Goal: Use online tool/utility: Utilize a website feature to perform a specific function

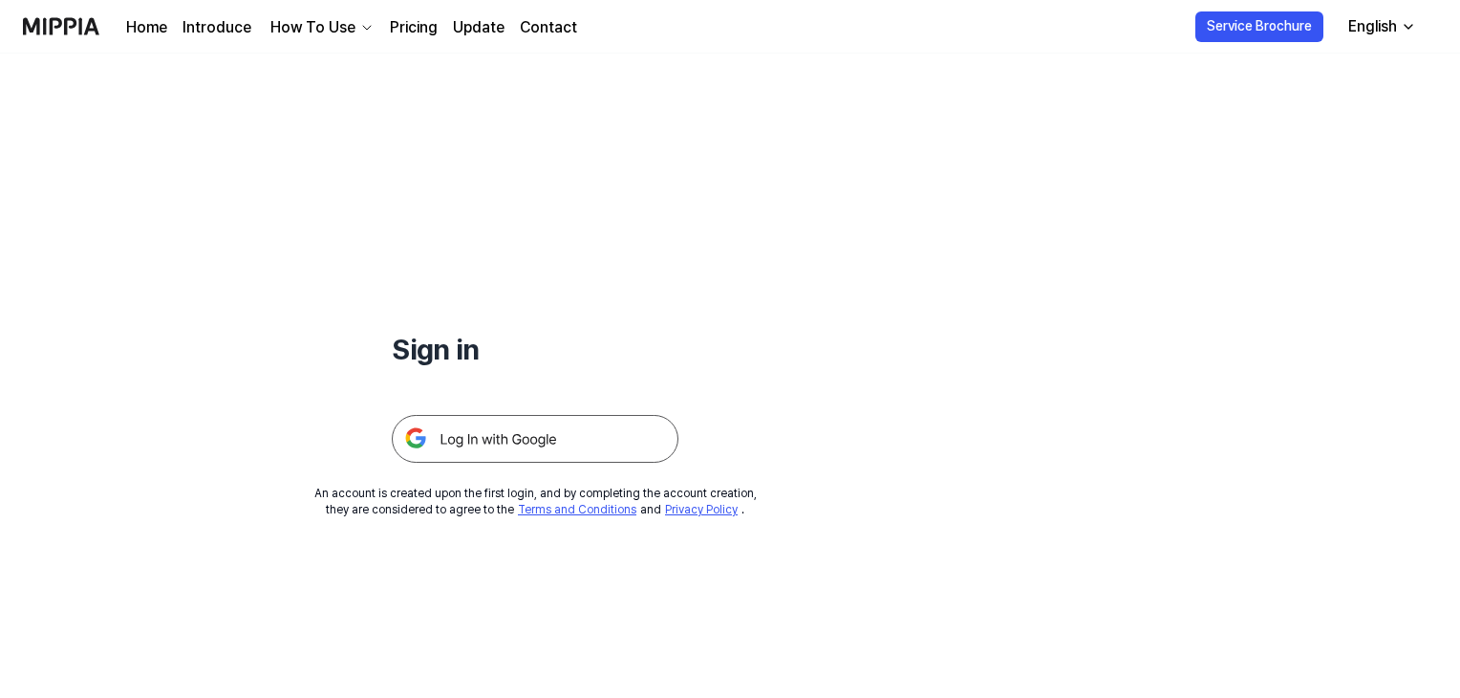
click at [543, 436] on img at bounding box center [535, 439] width 287 height 48
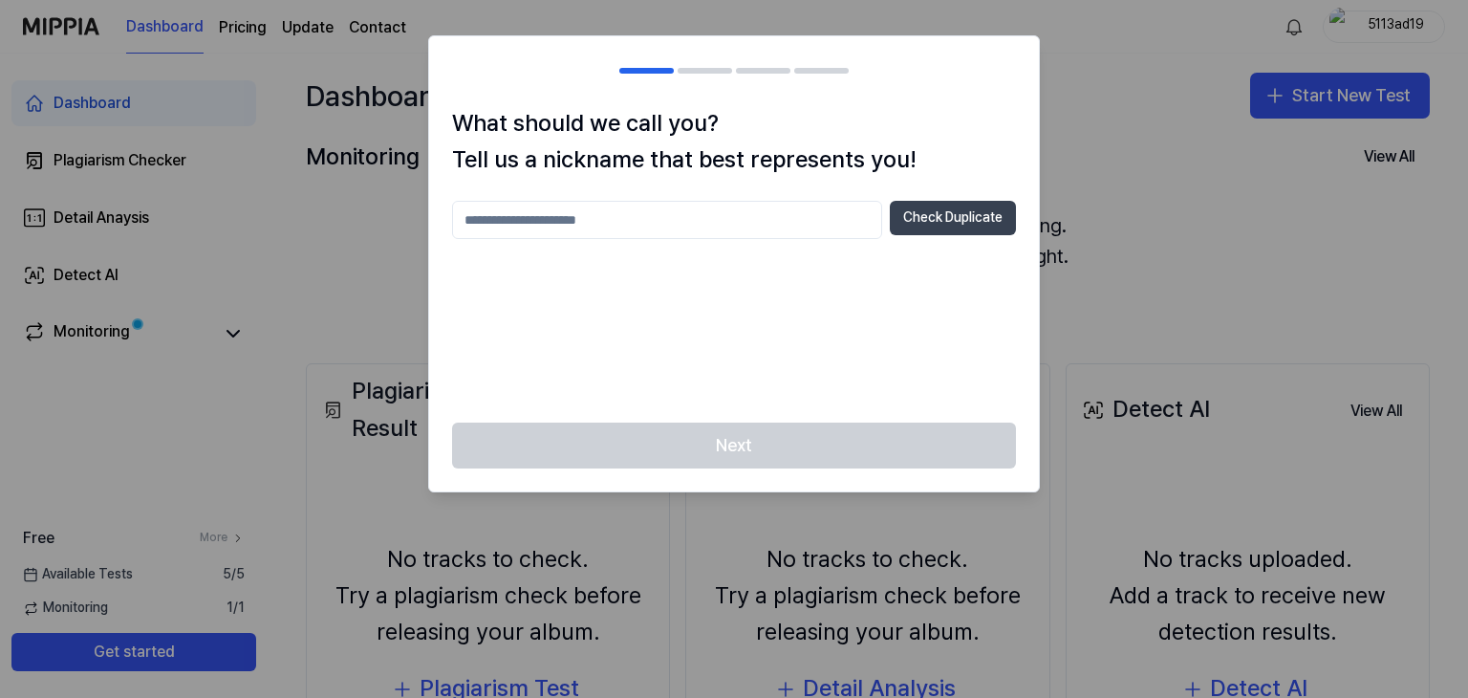
click at [936, 219] on button "Check Duplicate" at bounding box center [953, 218] width 126 height 34
click at [771, 220] on input "text" at bounding box center [667, 220] width 430 height 38
type input "**********"
drag, startPoint x: 826, startPoint y: 376, endPoint x: 797, endPoint y: 350, distance: 38.6
click at [824, 373] on div "**********" at bounding box center [734, 300] width 564 height 199
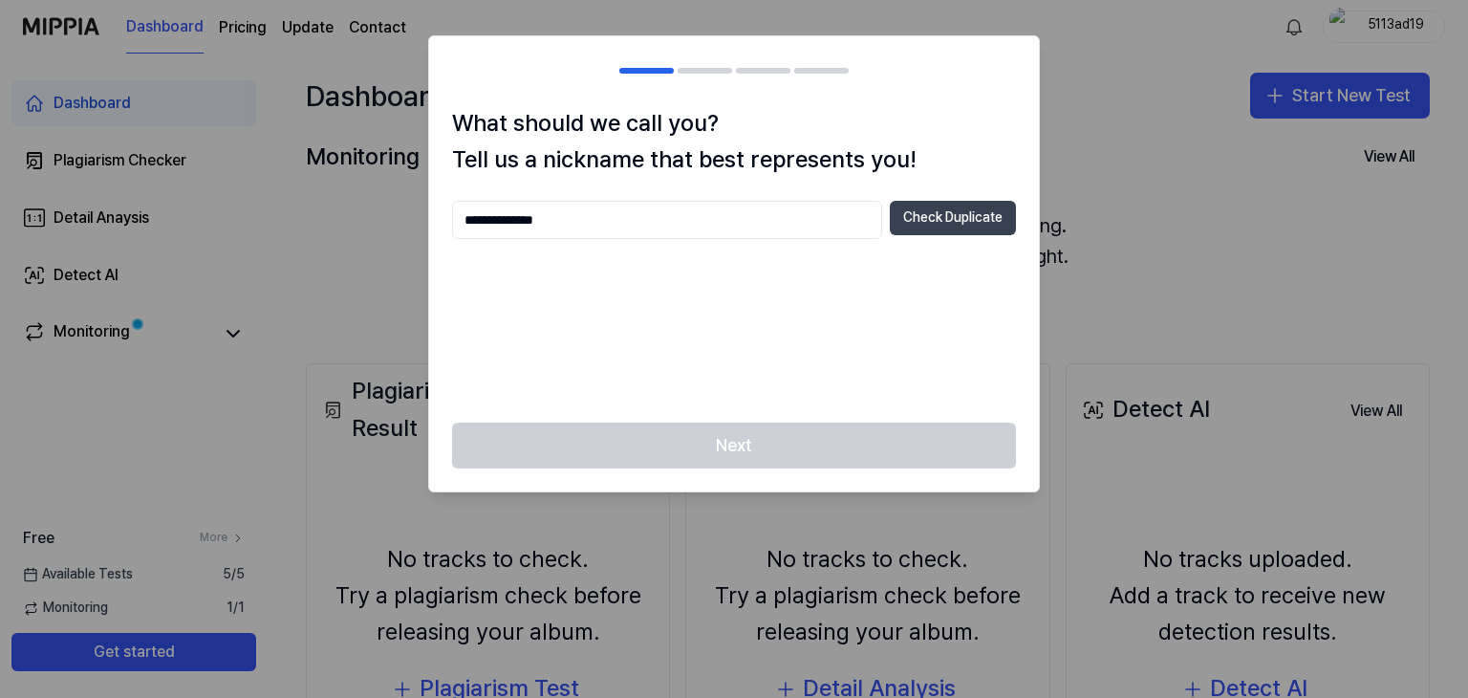
click at [906, 219] on button "Check Duplicate" at bounding box center [953, 218] width 126 height 34
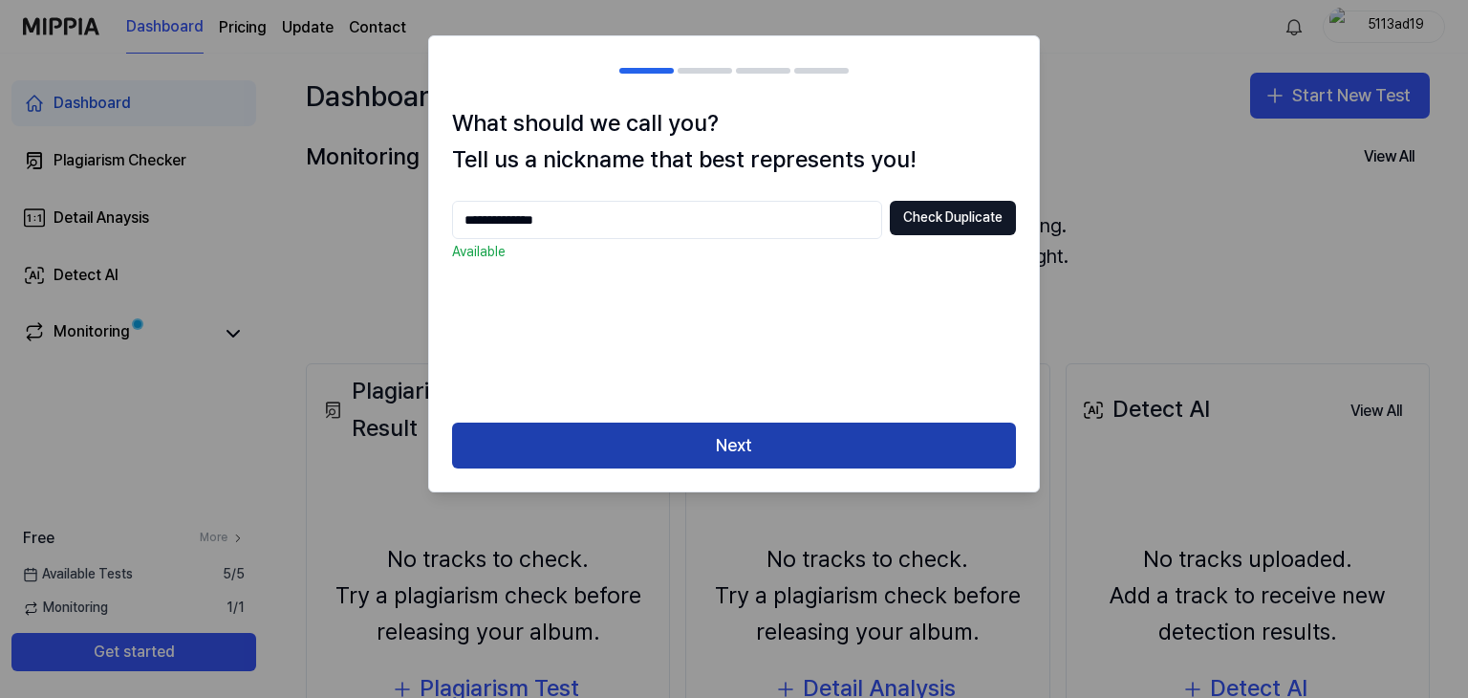
click at [734, 455] on button "Next" at bounding box center [734, 445] width 564 height 46
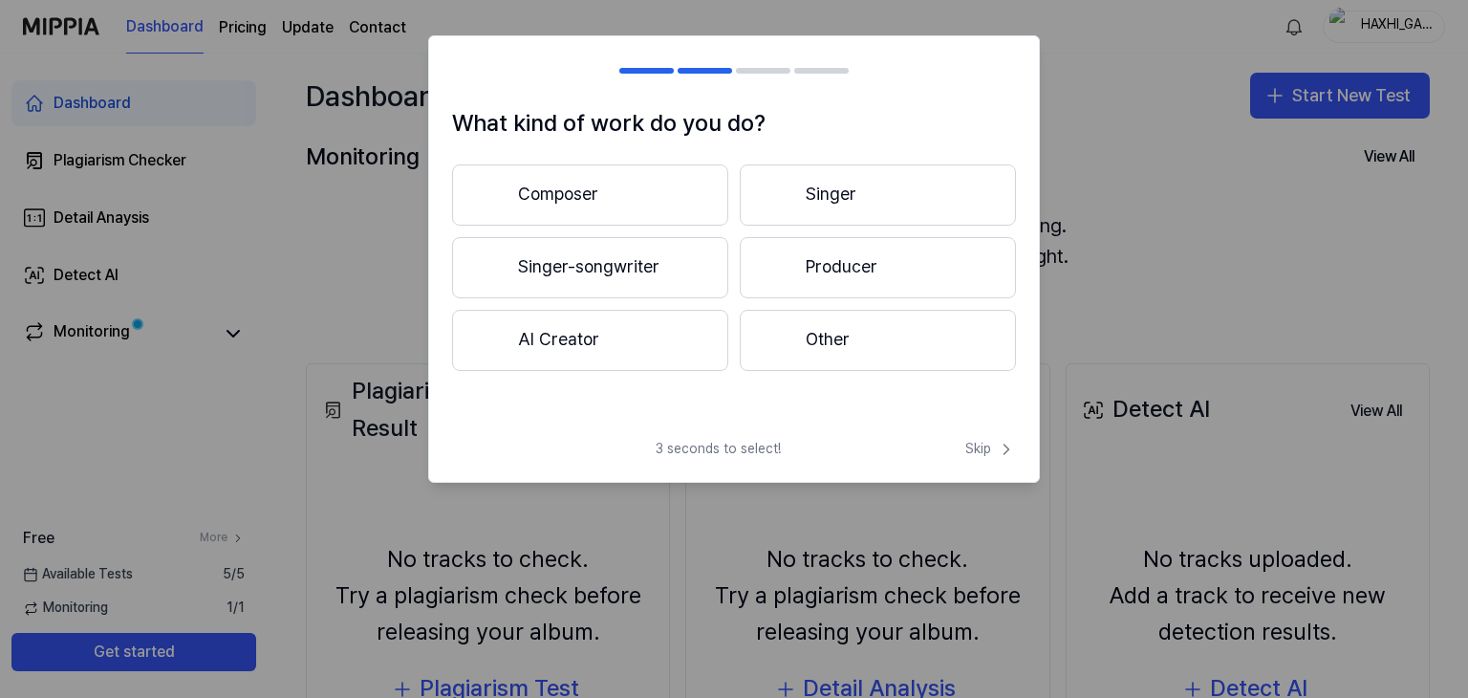
click at [722, 440] on span "3 seconds to select!" at bounding box center [717, 449] width 125 height 19
click at [615, 199] on button "Composer" at bounding box center [590, 194] width 276 height 61
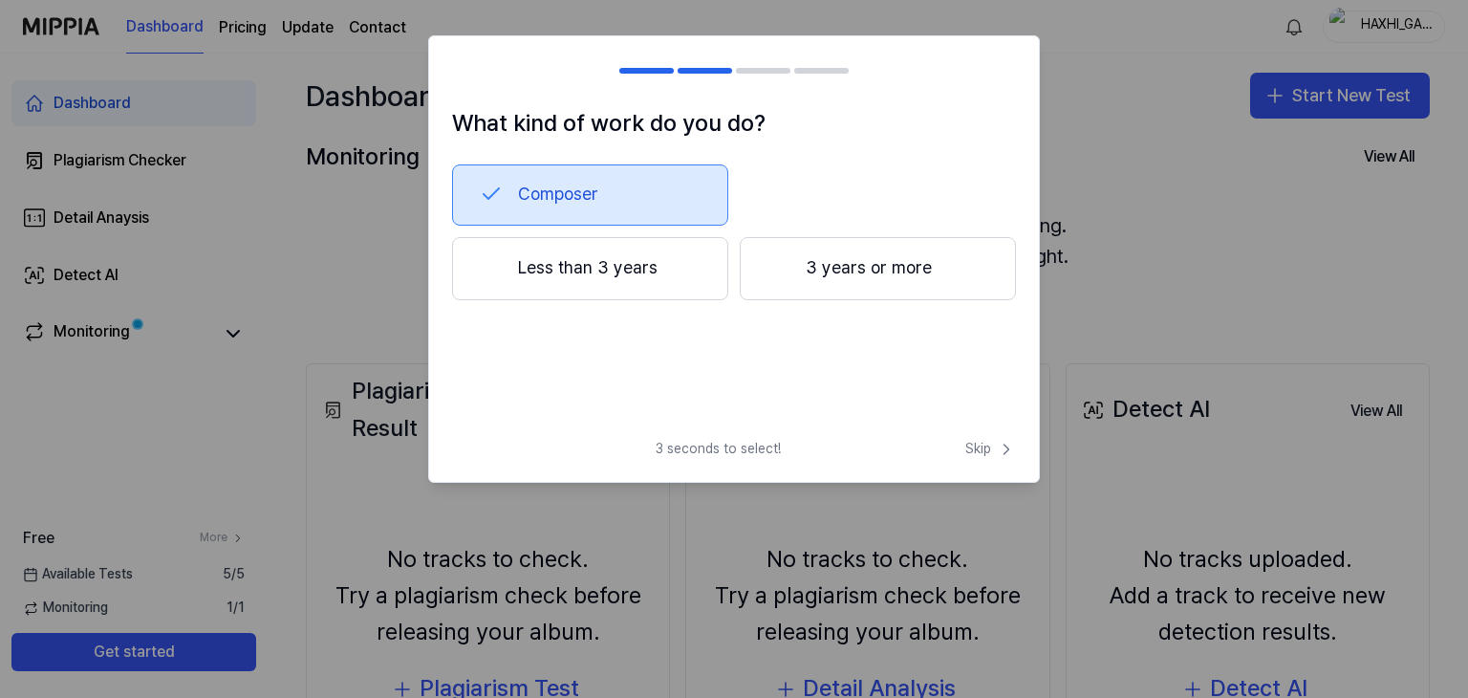
click at [976, 463] on div "3 seconds to select! Skip" at bounding box center [734, 461] width 610 height 42
click at [975, 451] on span "Skip" at bounding box center [990, 449] width 51 height 19
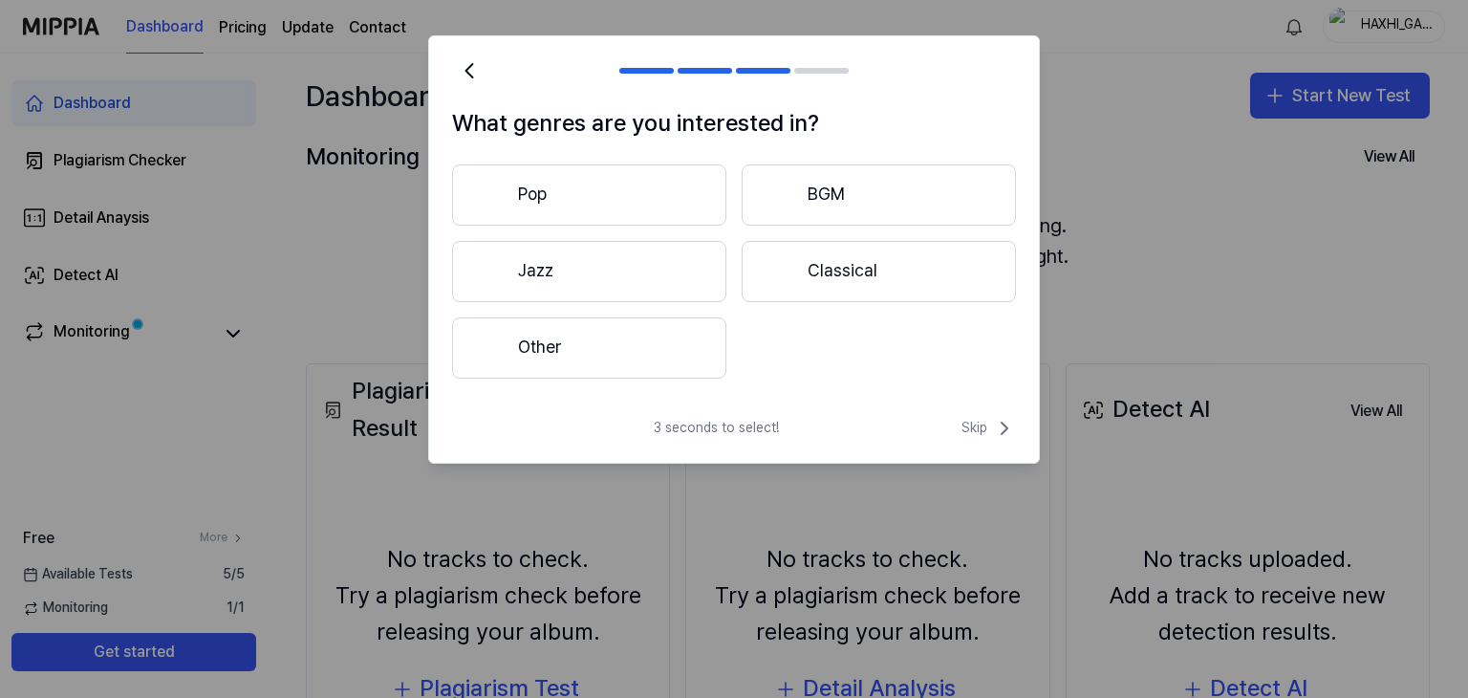
click at [615, 190] on button "Pop" at bounding box center [589, 194] width 274 height 61
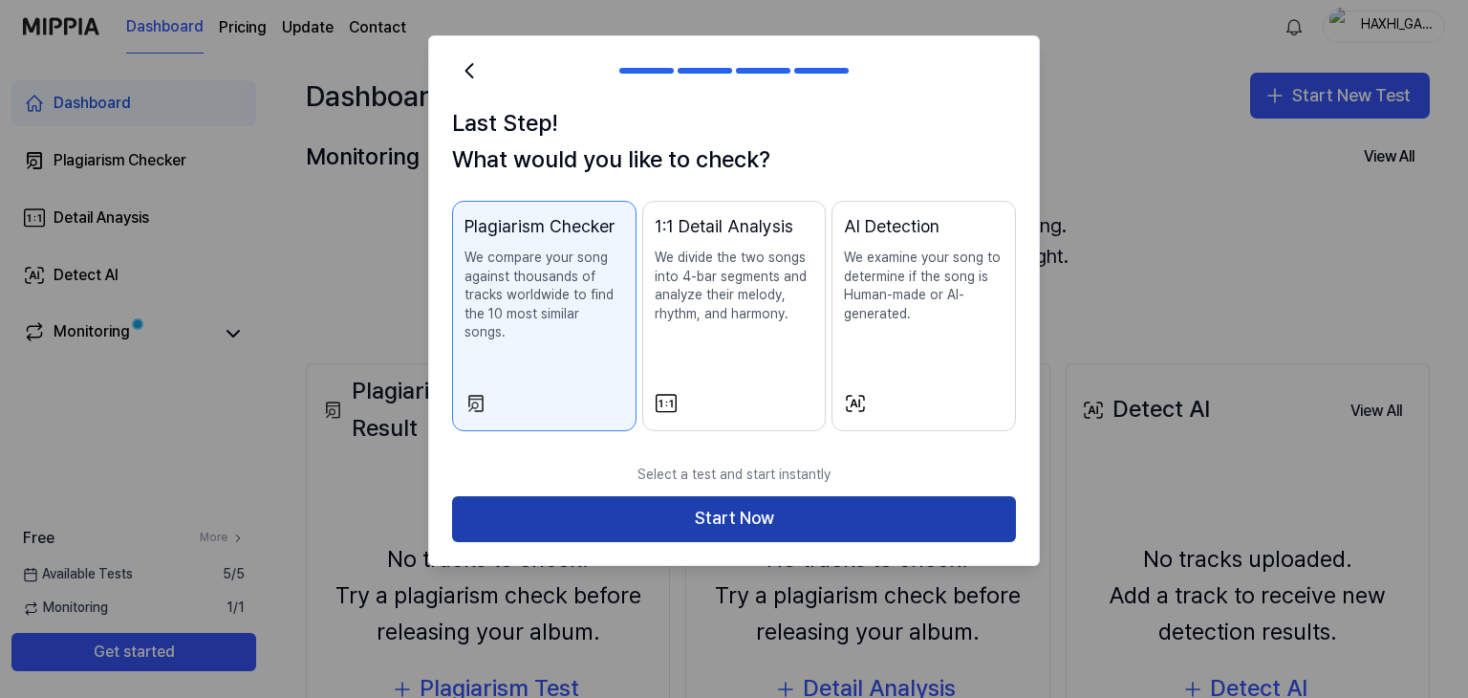
click at [891, 516] on button "Start Now" at bounding box center [734, 519] width 564 height 46
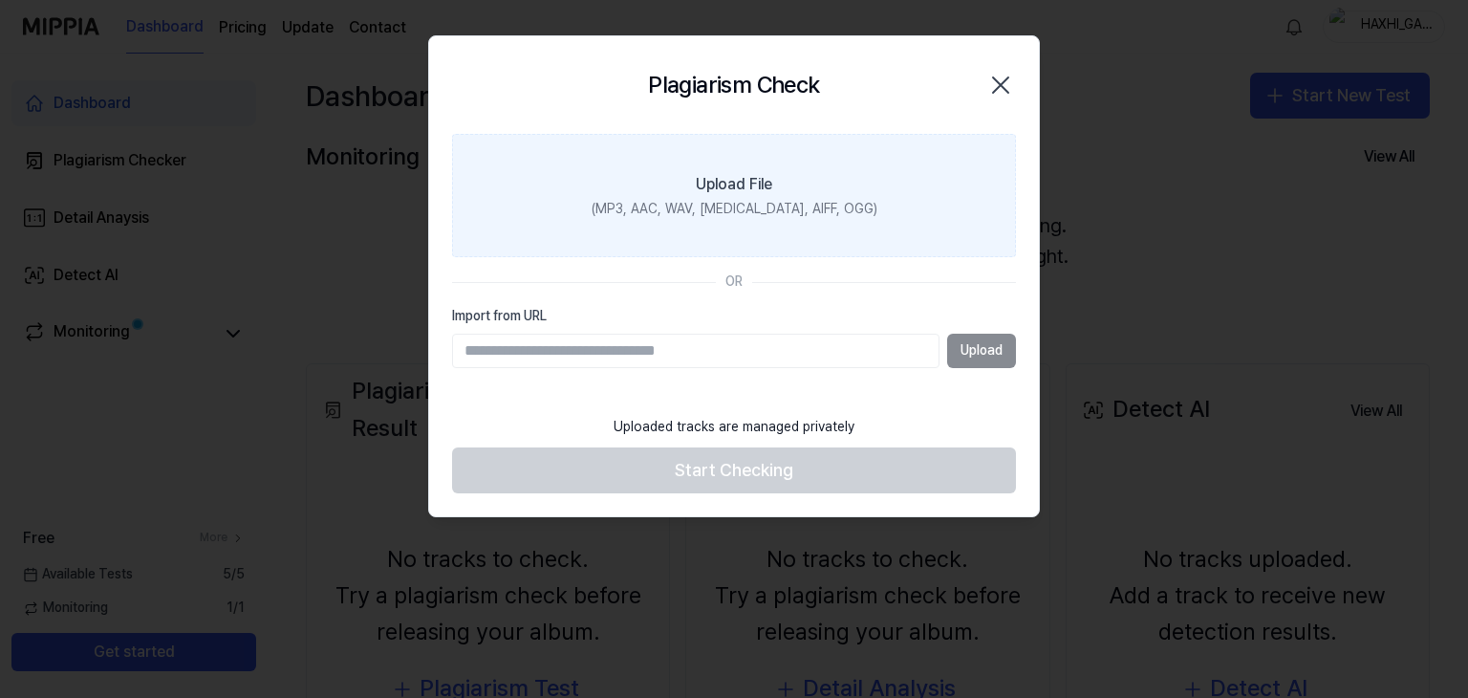
click at [796, 188] on label "Upload File (MP3, AAC, WAV, FLAC, AIFF, OGG)" at bounding box center [734, 196] width 564 height 124
click at [0, 0] on input "Upload File (MP3, AAC, WAV, FLAC, AIFF, OGG)" at bounding box center [0, 0] width 0 height 0
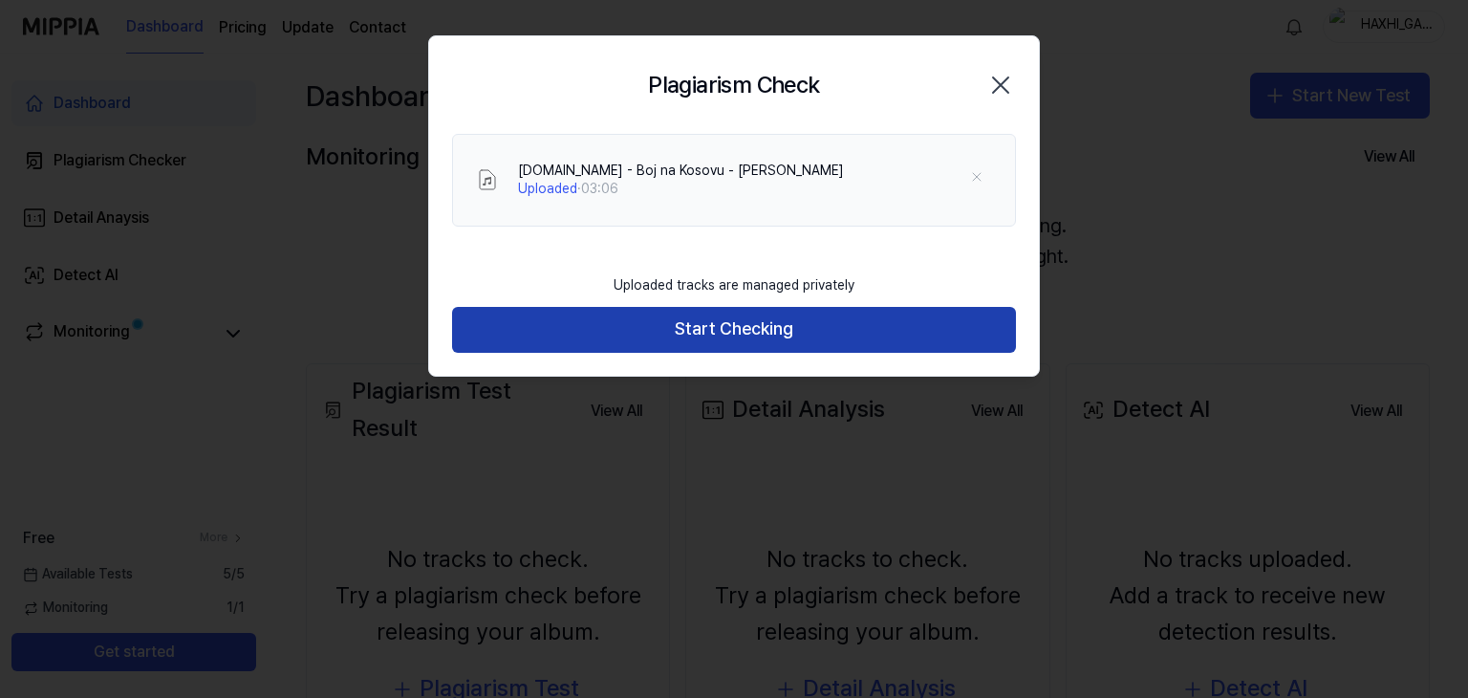
click at [778, 333] on button "Start Checking" at bounding box center [734, 330] width 564 height 46
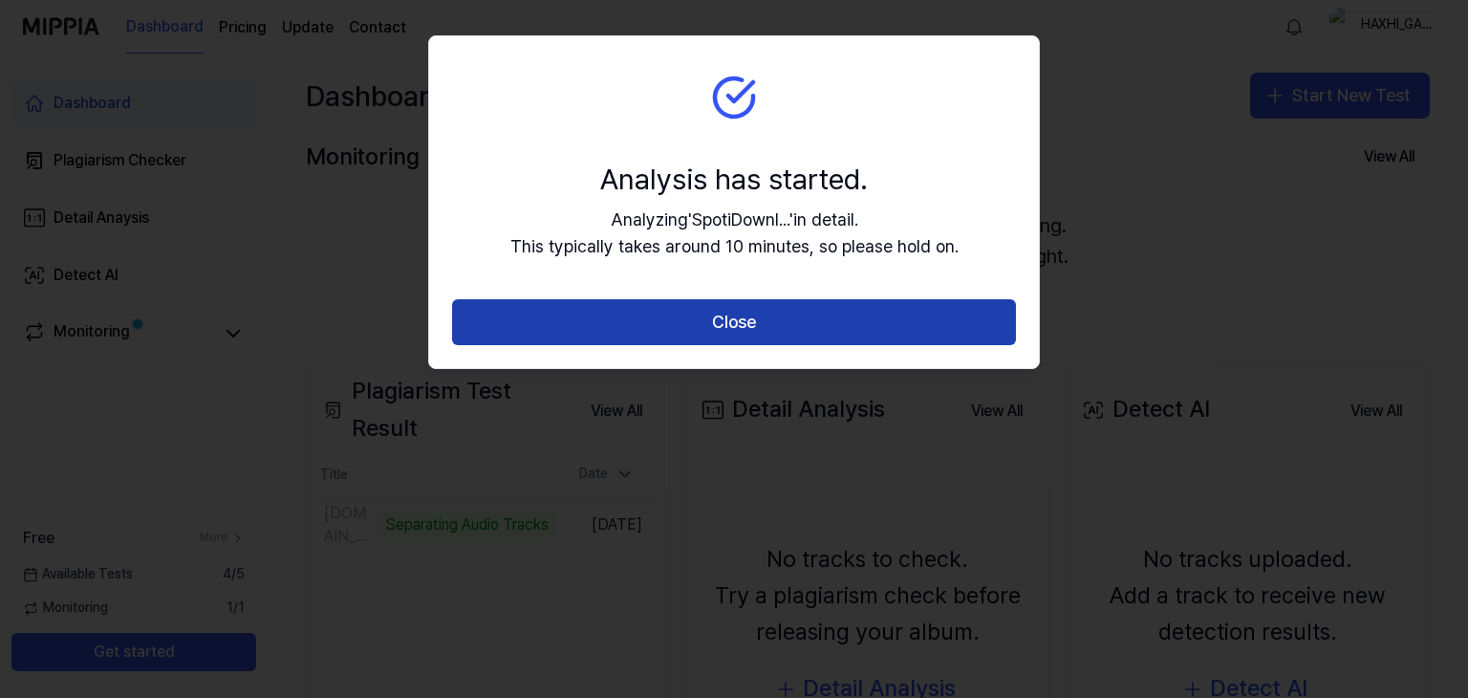
click at [774, 333] on button "Close" at bounding box center [734, 322] width 564 height 46
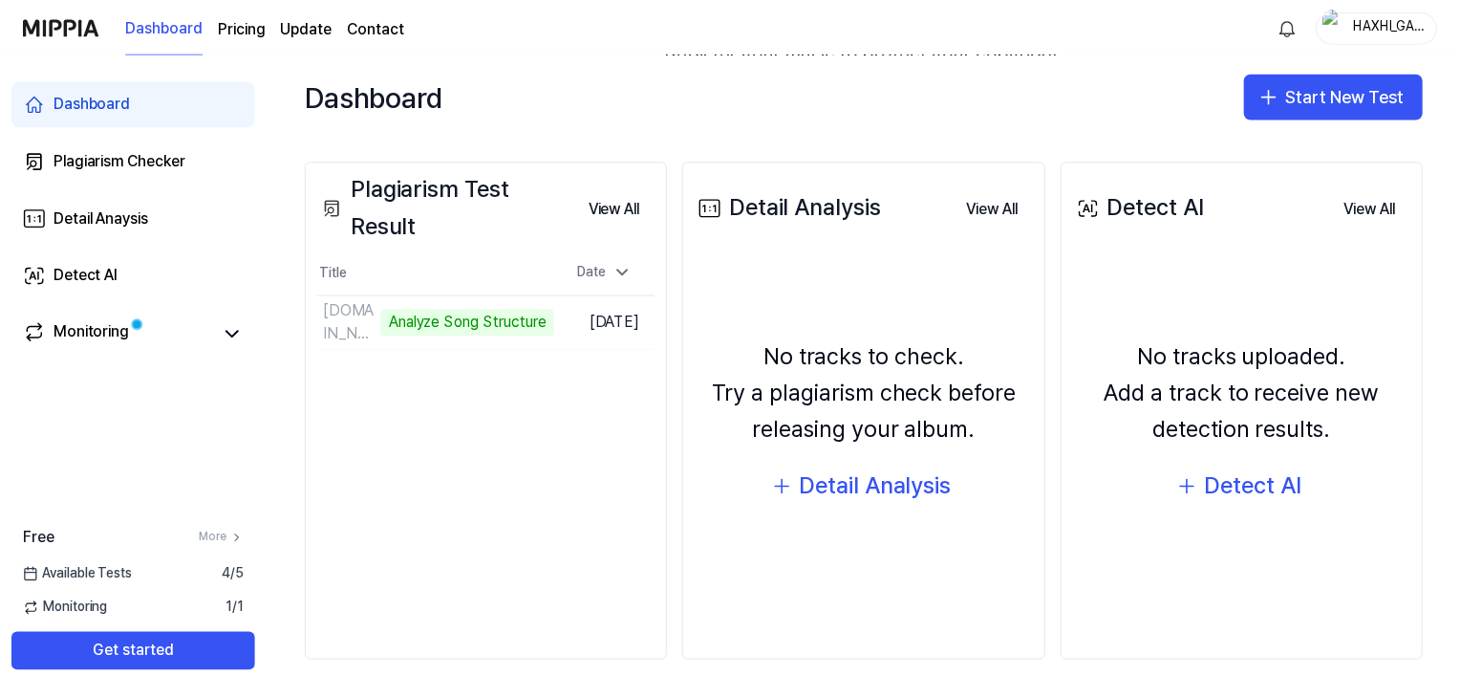
scroll to position [203, 0]
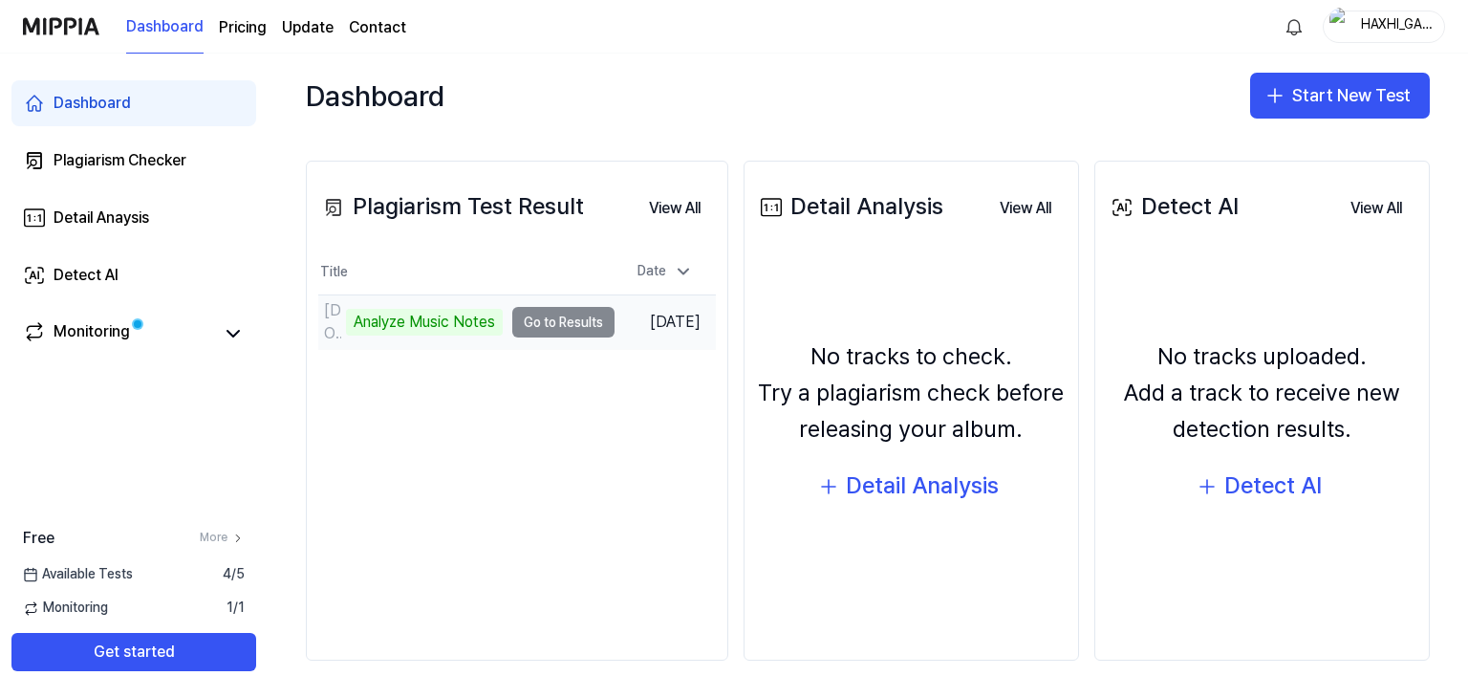
click at [539, 326] on td "SpotiDownloader.com - Boj na Kosovu - Nikola Urosevic Gedza Analyze Music Notes…" at bounding box center [466, 322] width 296 height 54
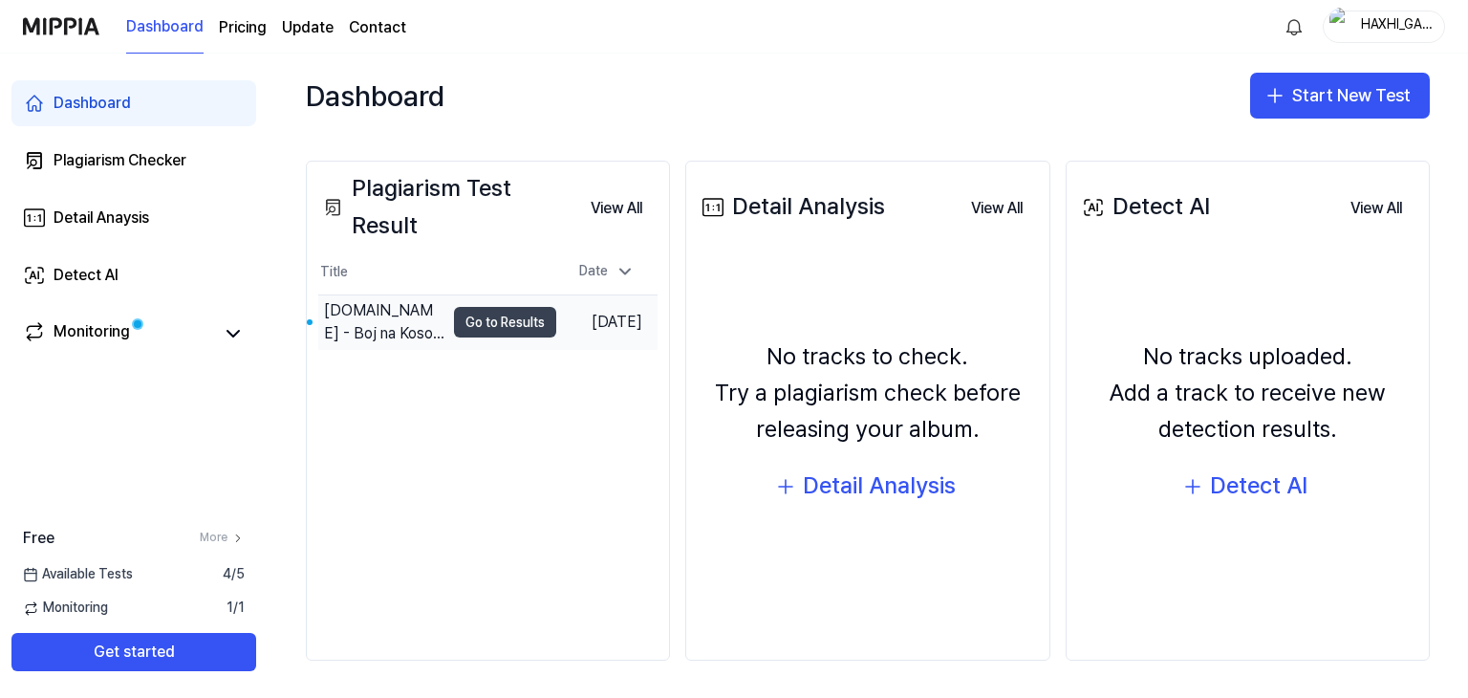
click at [454, 325] on button "Go to Results" at bounding box center [505, 322] width 102 height 31
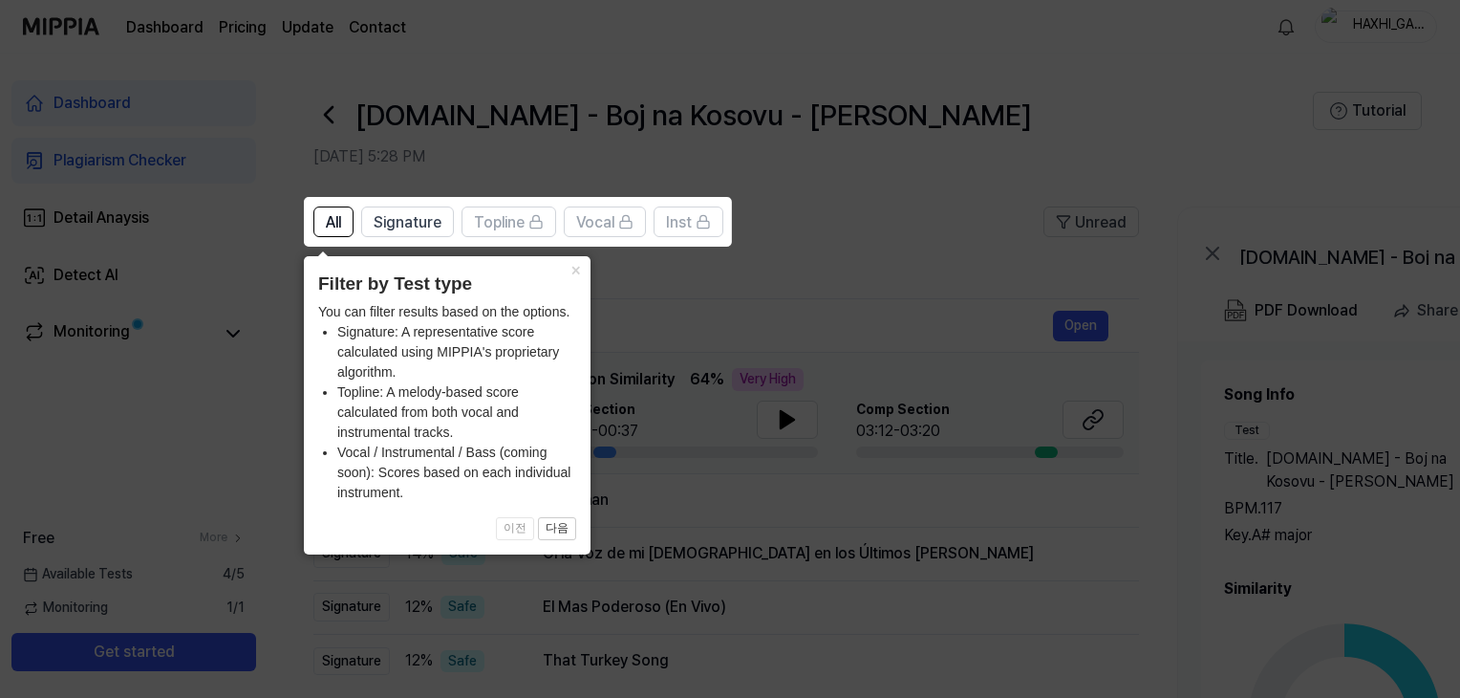
click at [666, 368] on icon at bounding box center [734, 349] width 1468 height 698
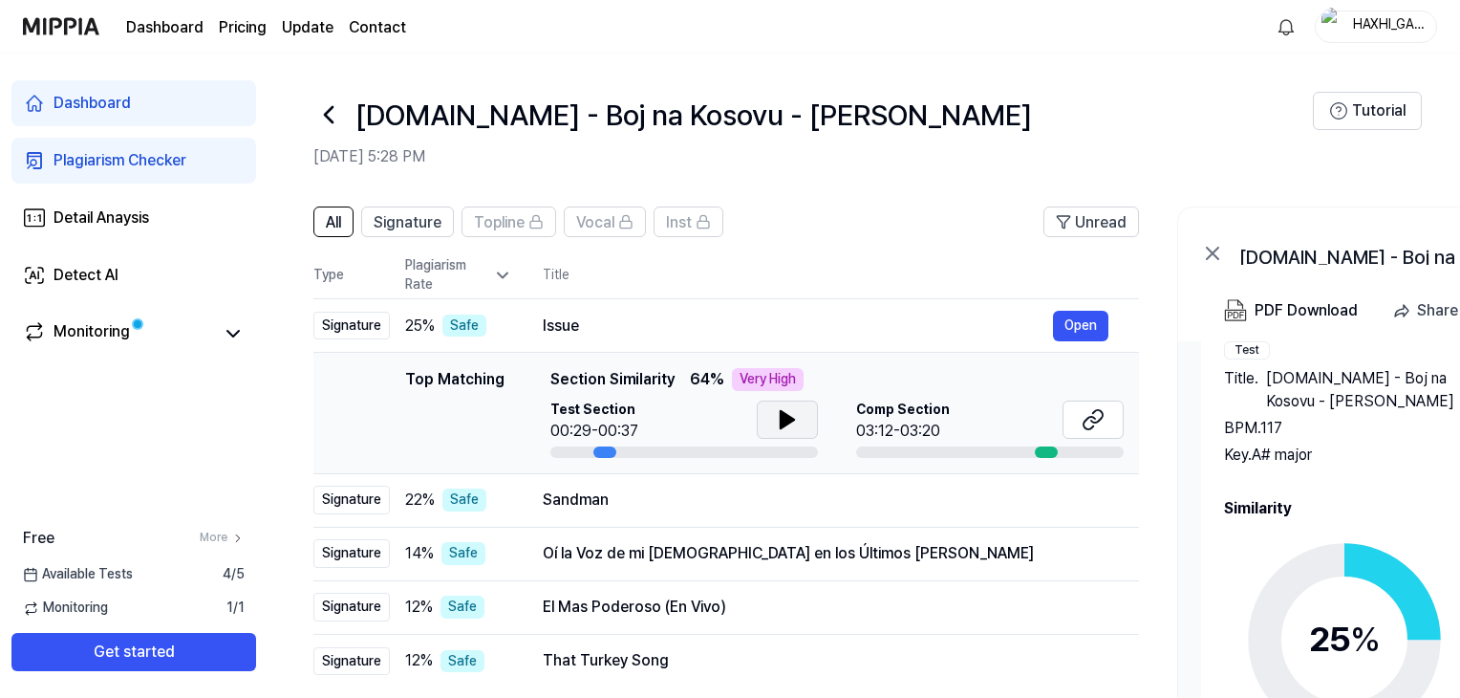
click at [784, 422] on icon at bounding box center [787, 419] width 13 height 17
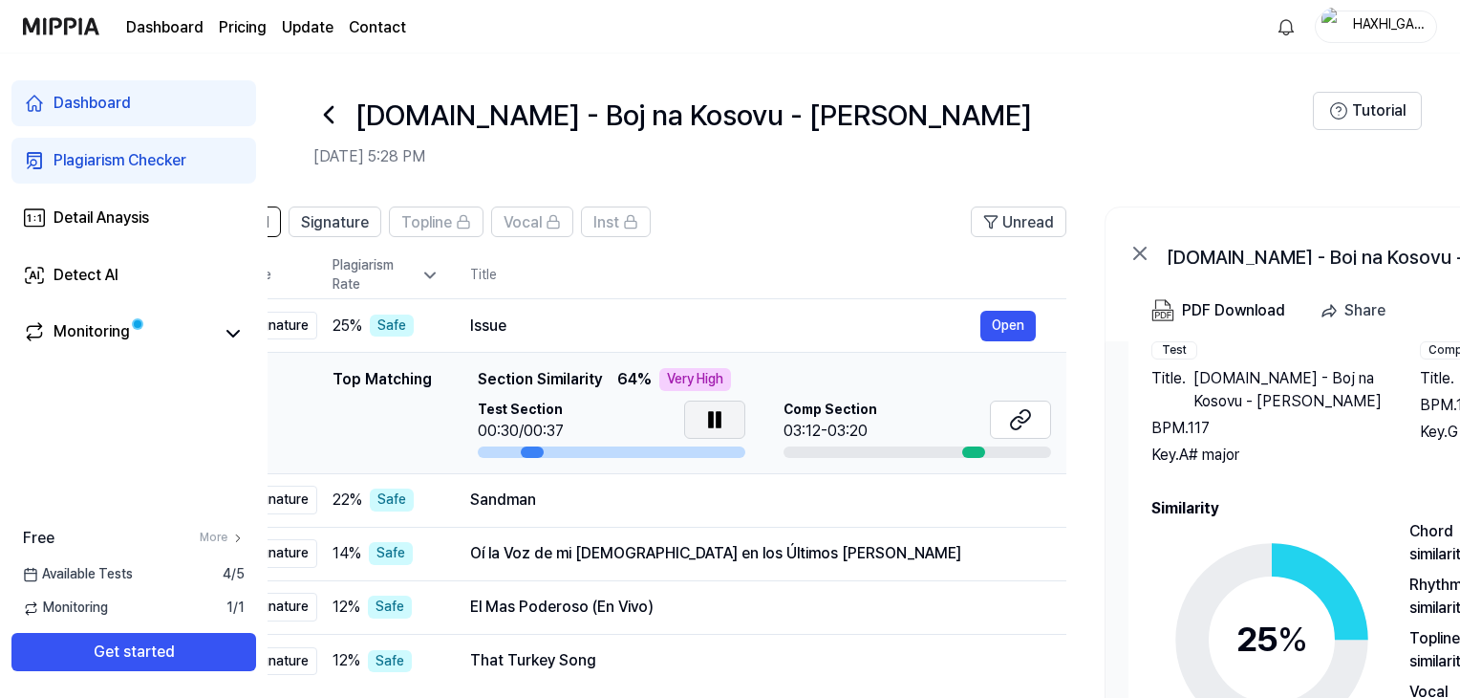
drag, startPoint x: 600, startPoint y: 448, endPoint x: 524, endPoint y: 448, distance: 76.4
click at [524, 448] on div at bounding box center [532, 451] width 23 height 11
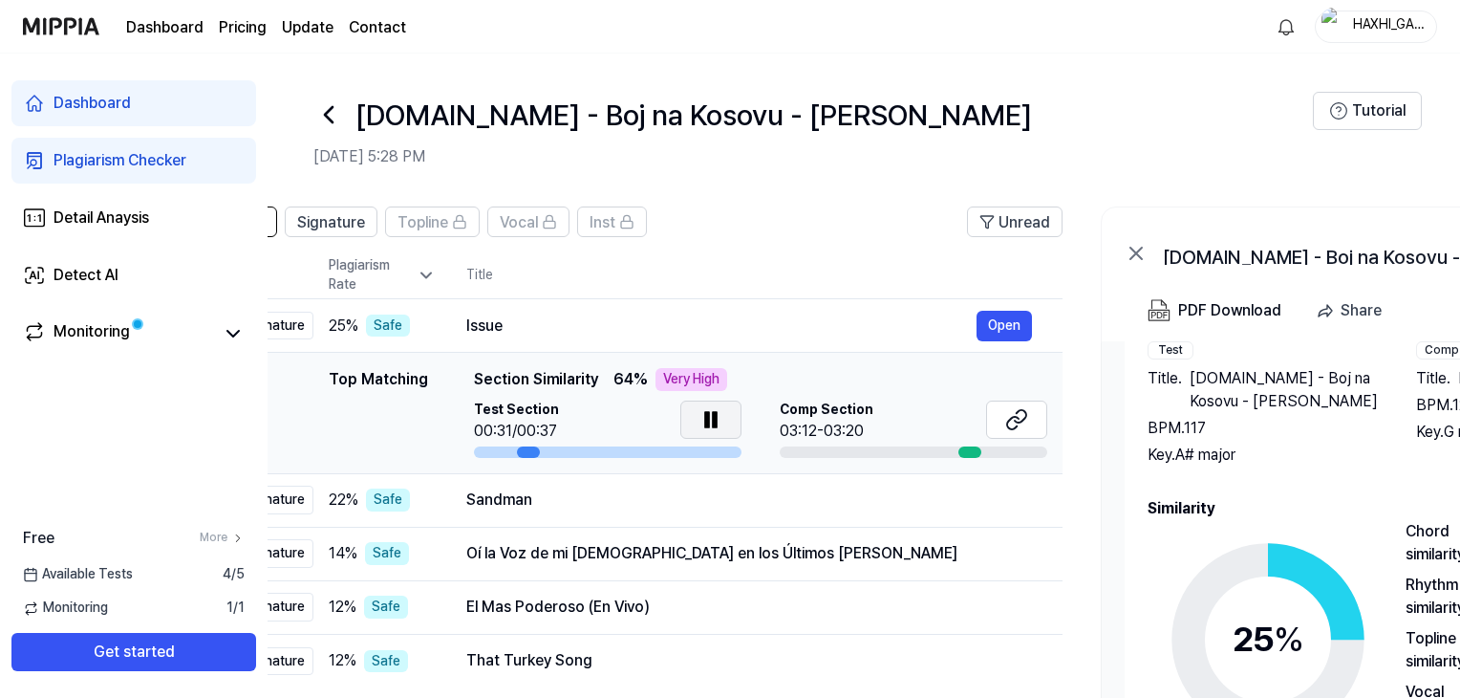
drag, startPoint x: 462, startPoint y: 457, endPoint x: 477, endPoint y: 456, distance: 15.3
click at [462, 457] on td "Top Matching Top Matching Section Similarity 64 % Very High Test Section 00:31/…" at bounding box center [650, 413] width 826 height 121
click at [483, 455] on div at bounding box center [609, 451] width 268 height 11
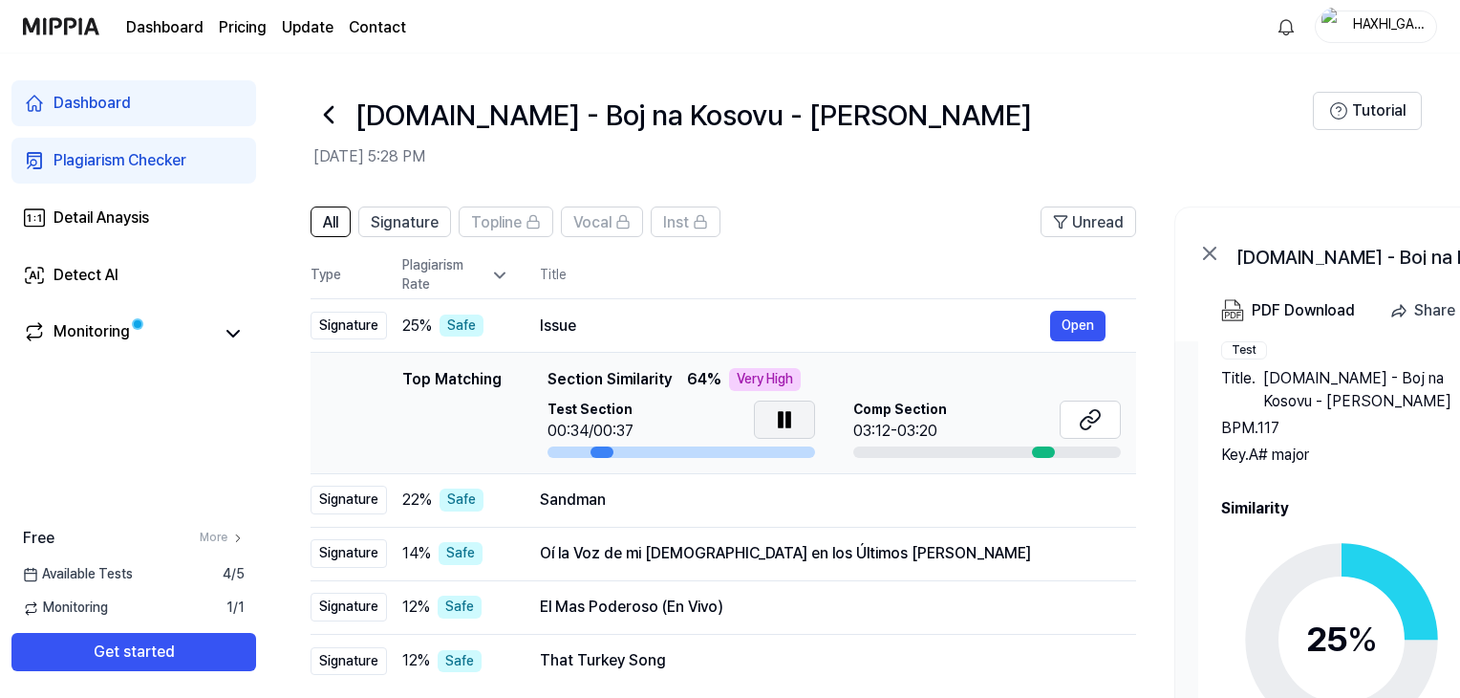
scroll to position [0, 0]
drag, startPoint x: 552, startPoint y: 453, endPoint x: 603, endPoint y: 453, distance: 50.6
click at [553, 453] on div at bounding box center [684, 451] width 268 height 11
drag, startPoint x: 611, startPoint y: 453, endPoint x: 633, endPoint y: 450, distance: 22.2
click at [633, 450] on div at bounding box center [684, 451] width 268 height 11
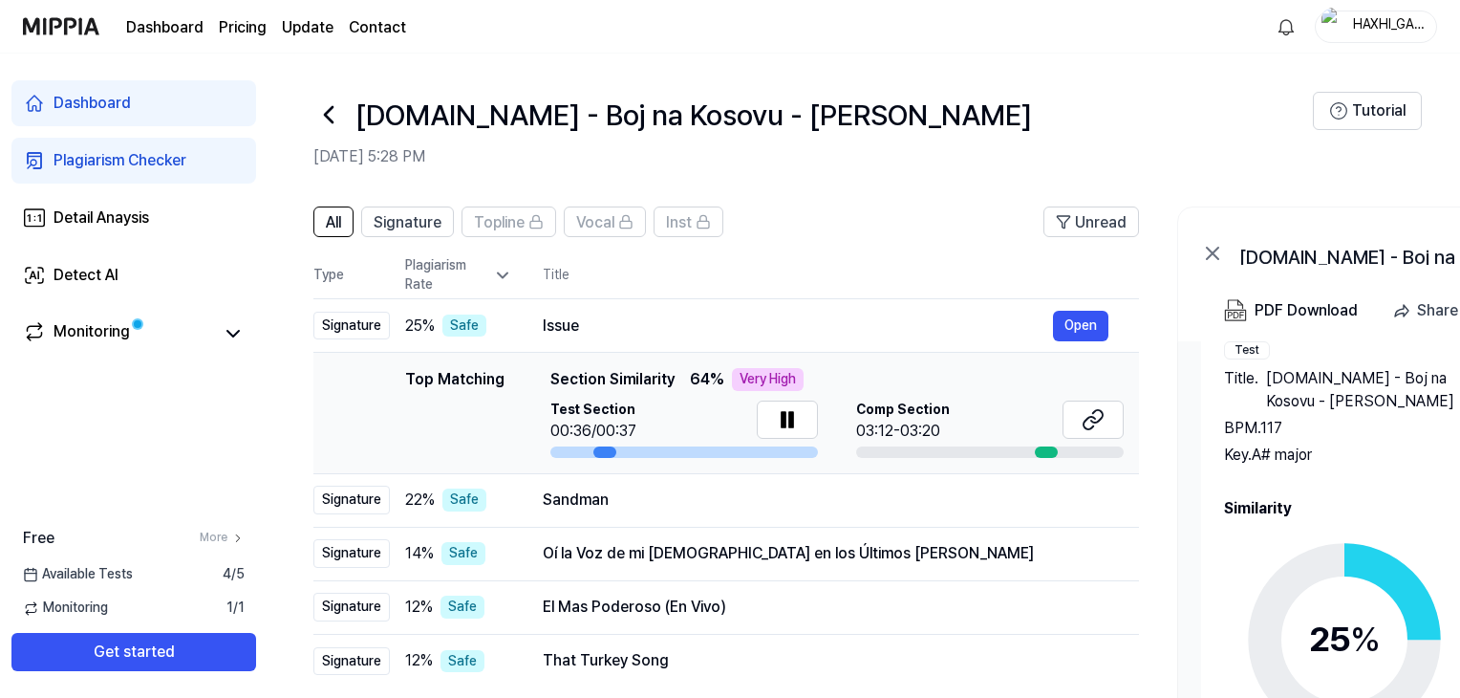
click at [603, 451] on div at bounding box center [604, 451] width 23 height 11
click at [794, 419] on icon at bounding box center [787, 419] width 23 height 23
click at [788, 428] on icon at bounding box center [787, 419] width 23 height 23
